Goal: Task Accomplishment & Management: Manage account settings

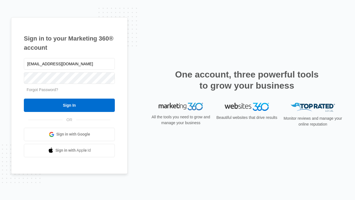
type input "dankie614@gmail.com"
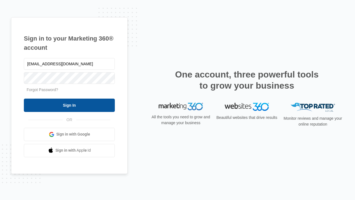
click at [69, 105] on input "Sign In" at bounding box center [69, 104] width 91 height 13
